Goal: Transaction & Acquisition: Subscribe to service/newsletter

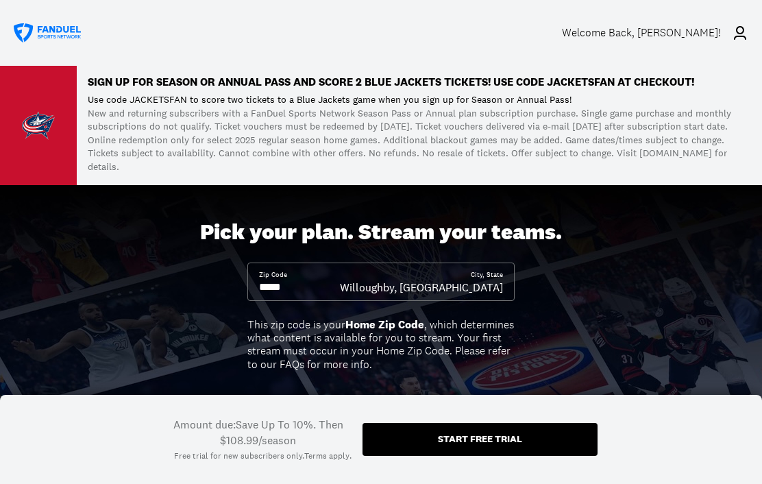
click at [638, 28] on div "Welcome Back , [PERSON_NAME]!" at bounding box center [641, 32] width 159 height 13
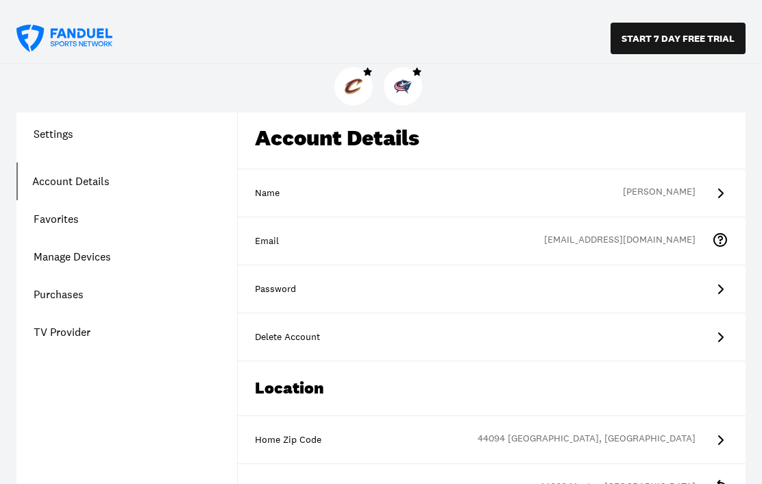
scroll to position [69, 0]
click at [53, 225] on link "Favorites" at bounding box center [126, 220] width 221 height 38
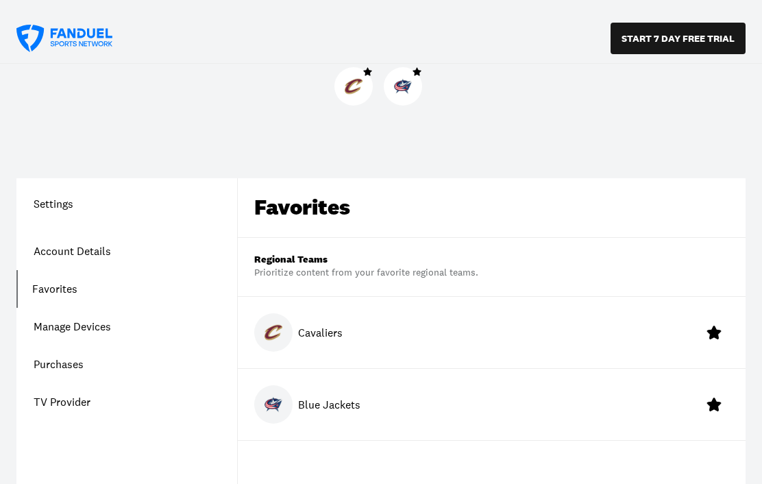
click at [42, 211] on h1 "Settings" at bounding box center [126, 203] width 221 height 16
click at [46, 374] on link "Purchases" at bounding box center [126, 364] width 221 height 38
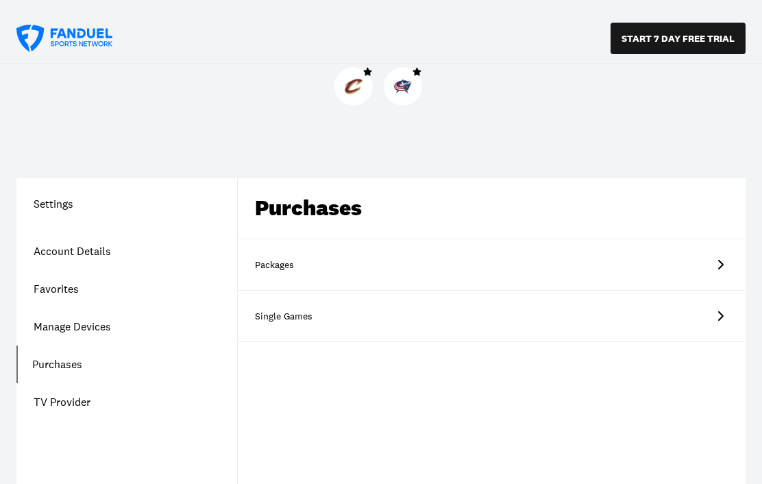
click at [734, 260] on link "Packages" at bounding box center [492, 264] width 508 height 51
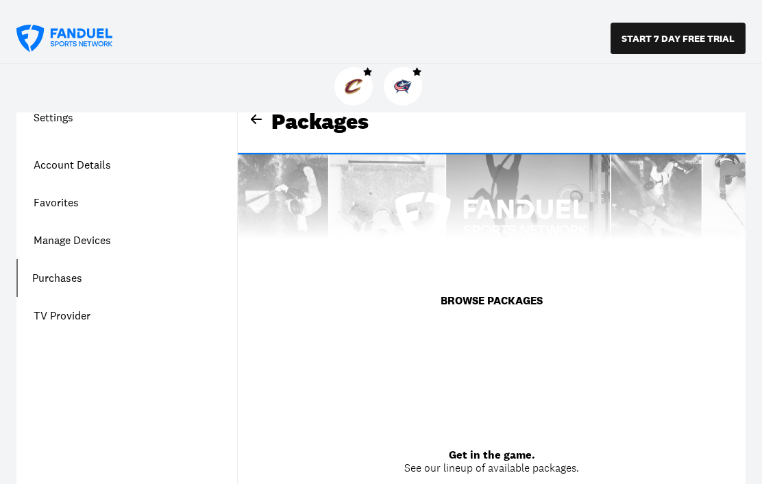
scroll to position [85, 0]
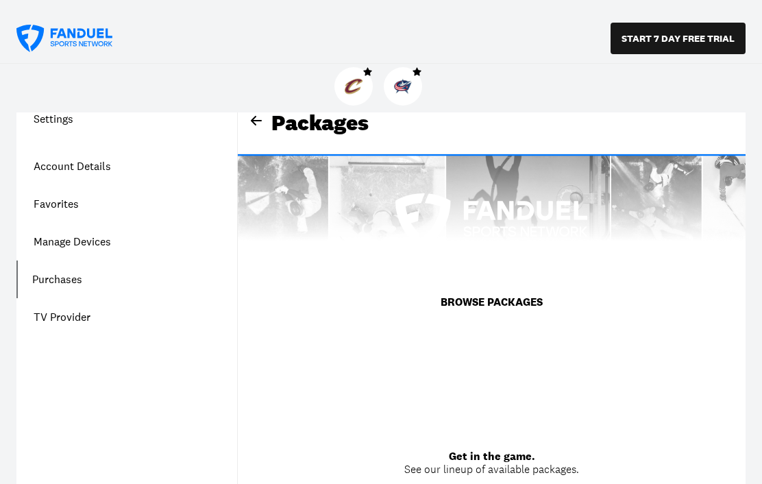
click at [535, 299] on button "BROWSE PACKAGES" at bounding box center [491, 302] width 135 height 38
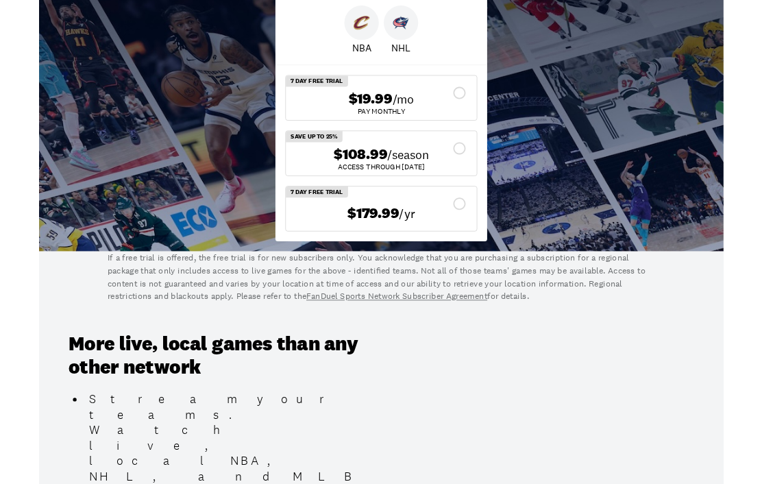
scroll to position [516, 0]
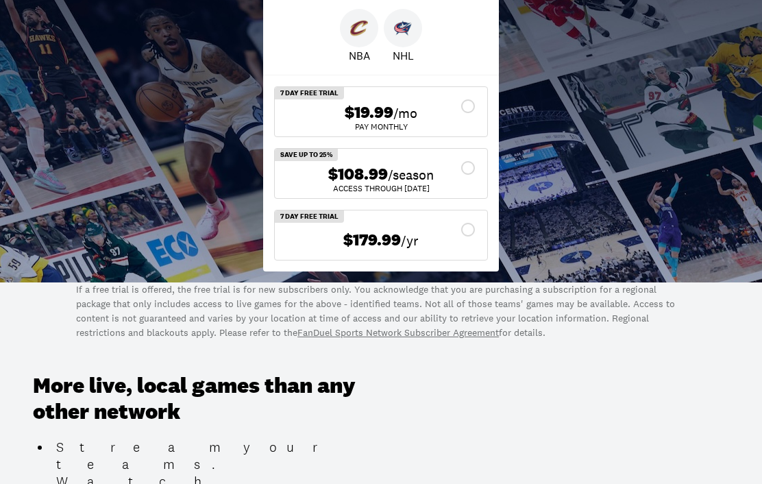
click at [472, 184] on div "ACCESS THROUGH [DATE]" at bounding box center [381, 188] width 191 height 8
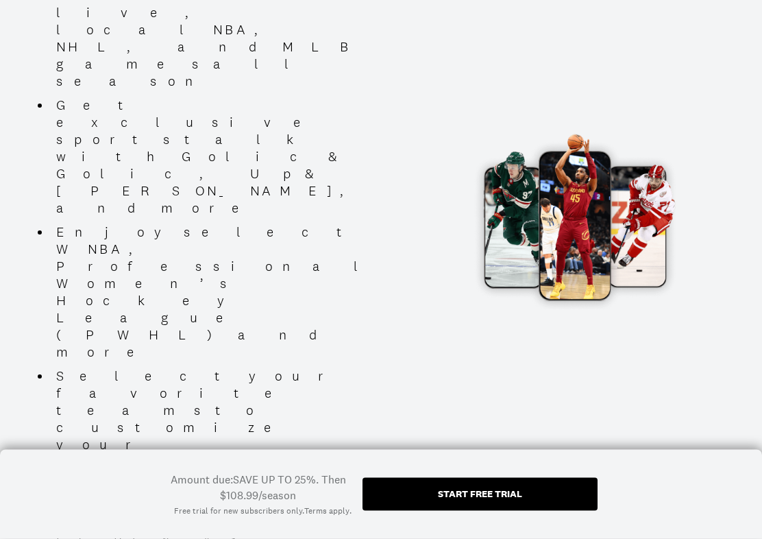
scroll to position [1002, 0]
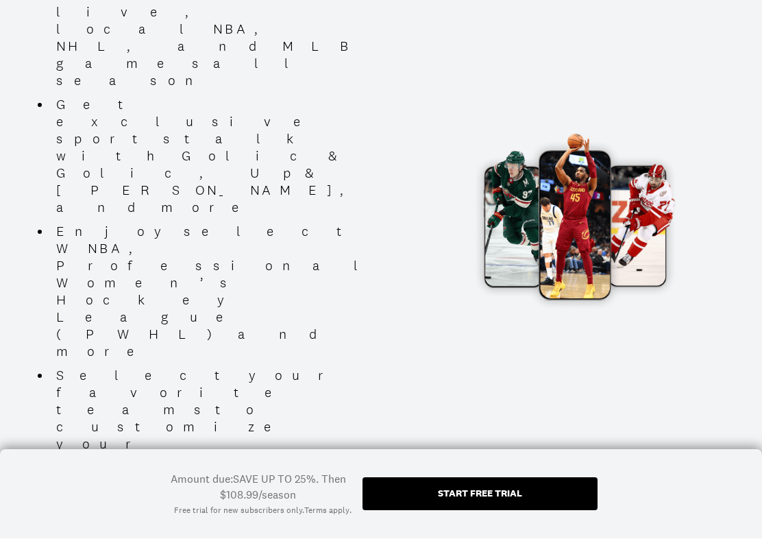
click at [443, 483] on div "Start free trial" at bounding box center [480, 494] width 235 height 33
